Goal: Task Accomplishment & Management: Manage account settings

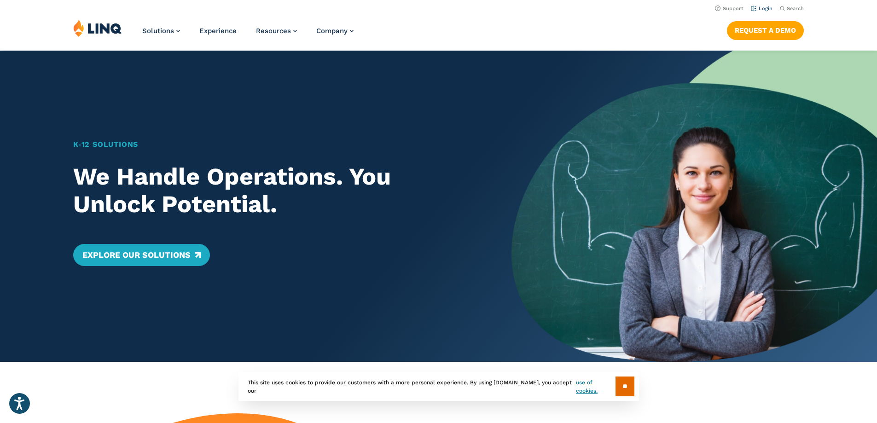
click at [763, 6] on link "Login" at bounding box center [762, 9] width 22 height 6
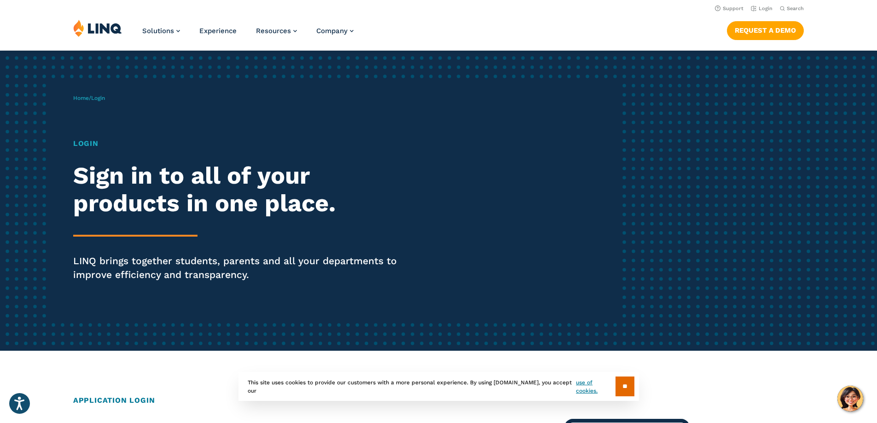
click at [110, 109] on div "Home / Login Login Sign in to all of your products in one place. LINQ brings to…" at bounding box center [347, 201] width 548 height 236
click at [111, 118] on div "Home / Login Login Sign in to all of your products in one place. LINQ brings to…" at bounding box center [347, 201] width 548 height 236
click at [115, 139] on div "Home / Login Login Sign in to all of your products in one place. LINQ brings to…" at bounding box center [347, 201] width 548 height 236
click at [94, 146] on h1 "Login" at bounding box center [242, 143] width 338 height 11
